Goal: Navigation & Orientation: Find specific page/section

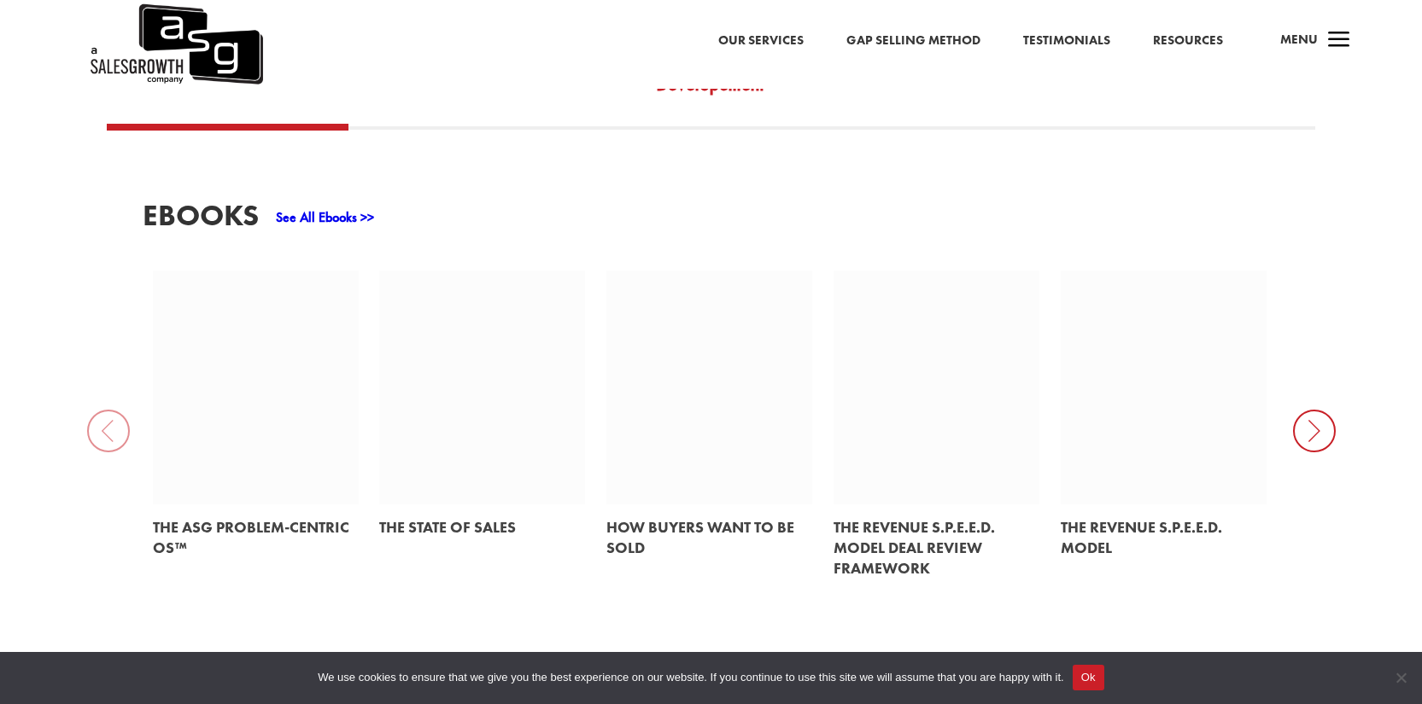
scroll to position [879, 0]
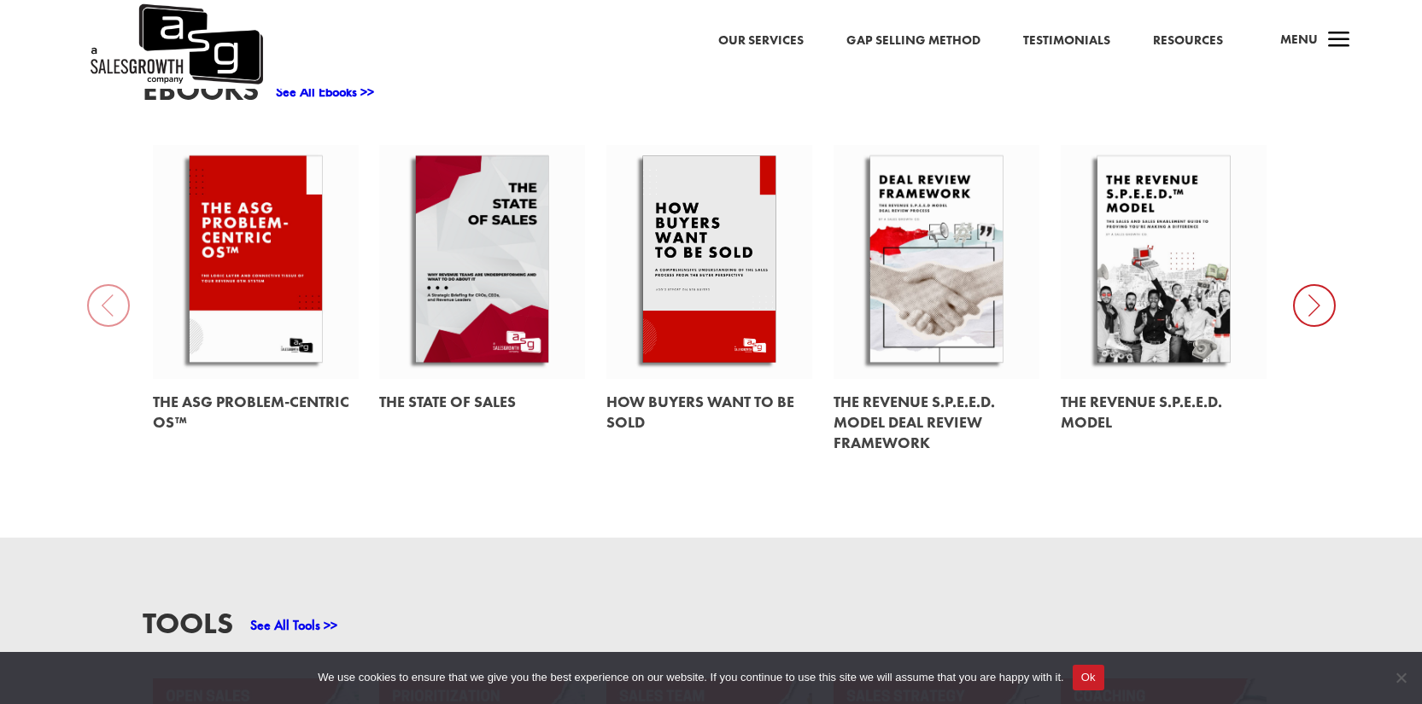
click at [711, 251] on link at bounding box center [709, 262] width 206 height 234
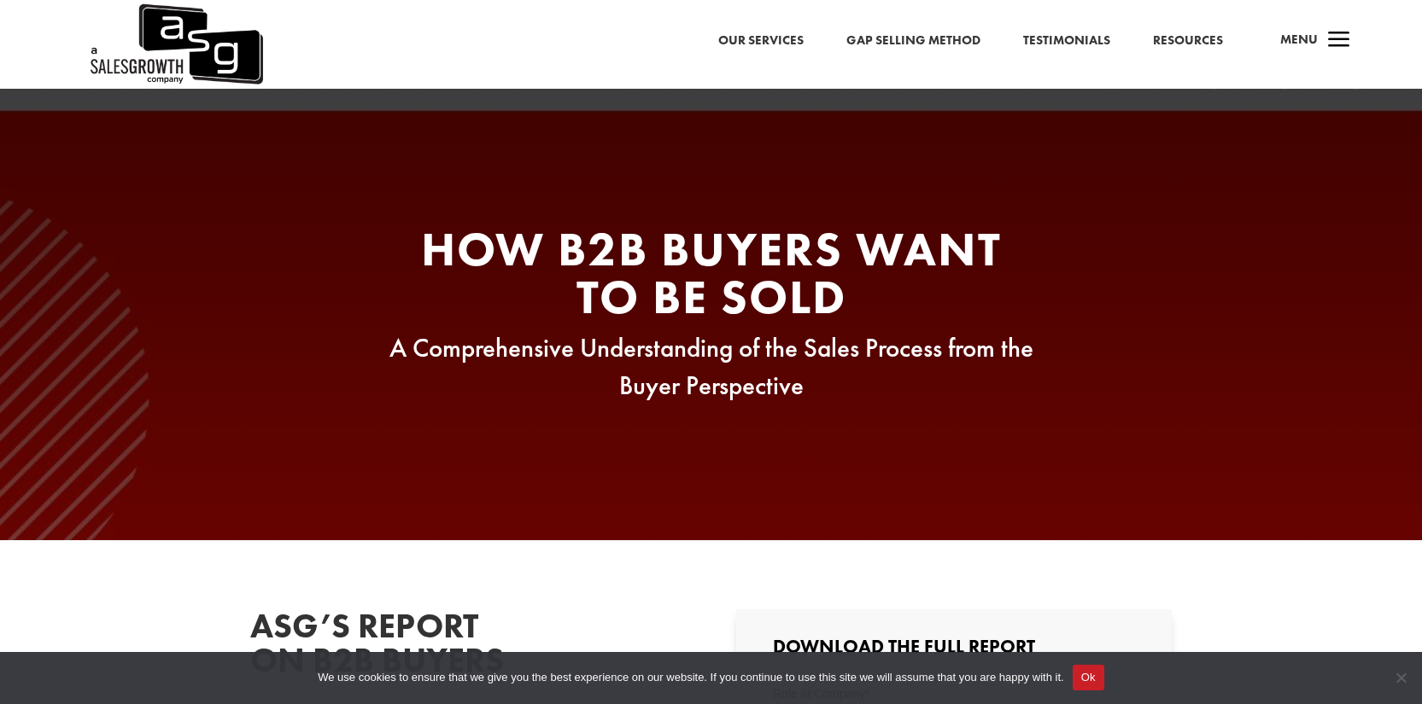
click at [1190, 32] on link "Resources" at bounding box center [1188, 41] width 70 height 22
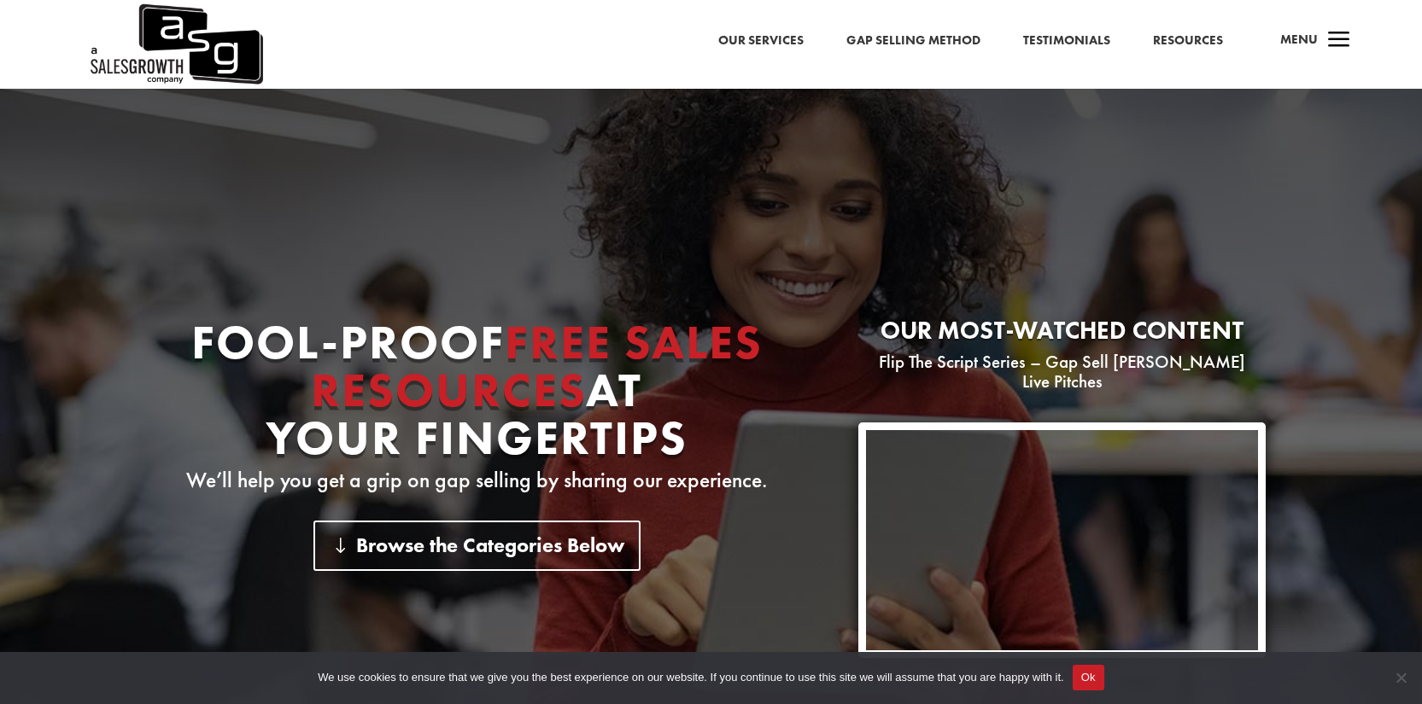
scroll to position [48, 0]
